Goal: Register for event/course

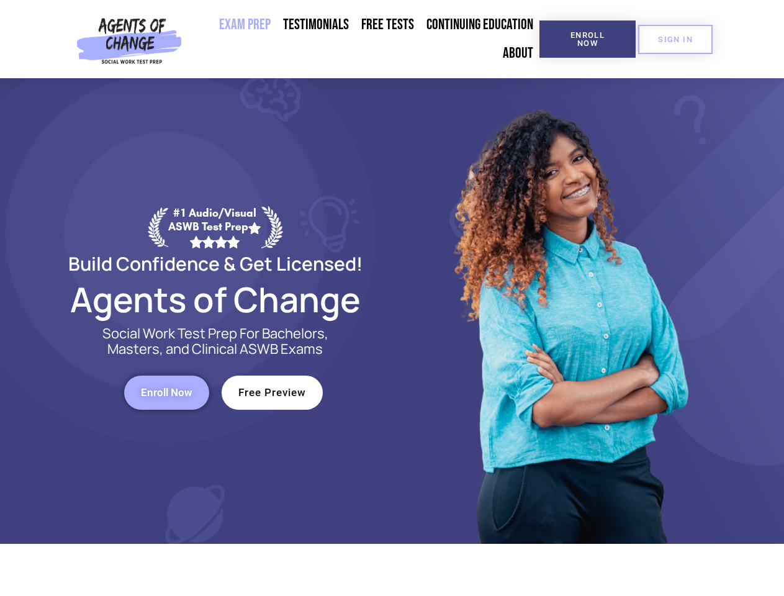
click at [393, 298] on div at bounding box center [570, 311] width 354 height 466
click at [588, 39] on span "Enroll Now" at bounding box center [588, 39] width 57 height 16
click at [676, 39] on span "SIGN IN" at bounding box center [675, 39] width 35 height 8
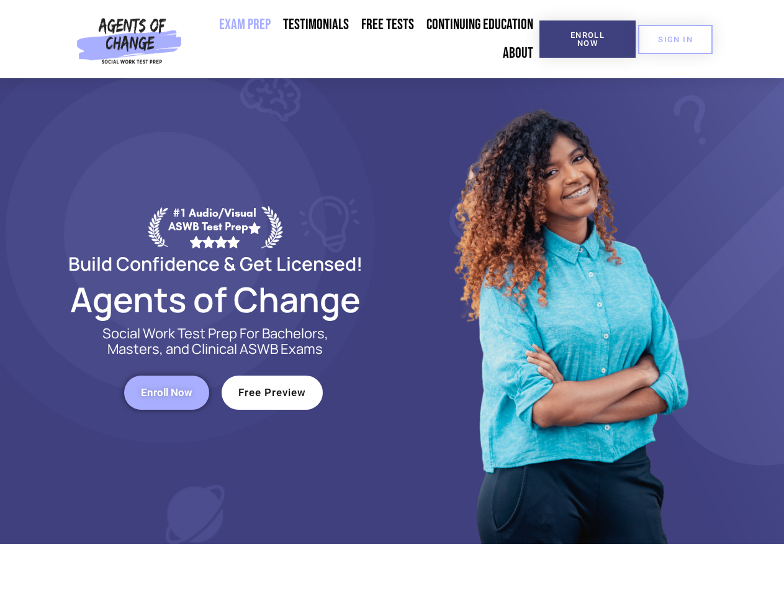
click at [166, 393] on span "Enroll Now" at bounding box center [167, 393] width 52 height 11
click at [272, 393] on span "Free Preview" at bounding box center [273, 393] width 68 height 11
